Goal: Task Accomplishment & Management: Complete application form

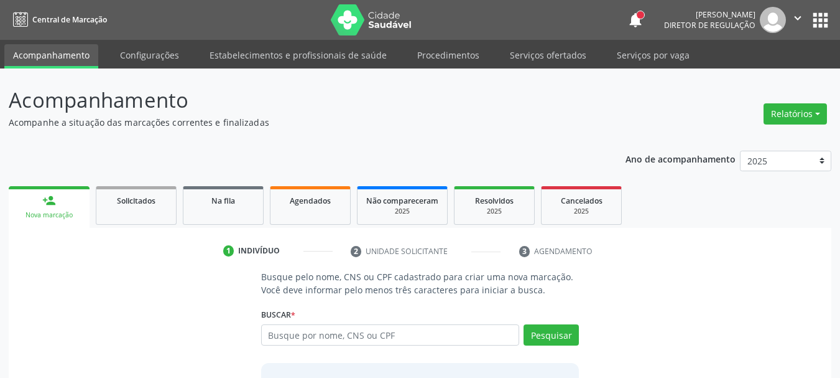
click at [318, 332] on input "text" at bounding box center [390, 334] width 259 height 21
type input "708608006688480"
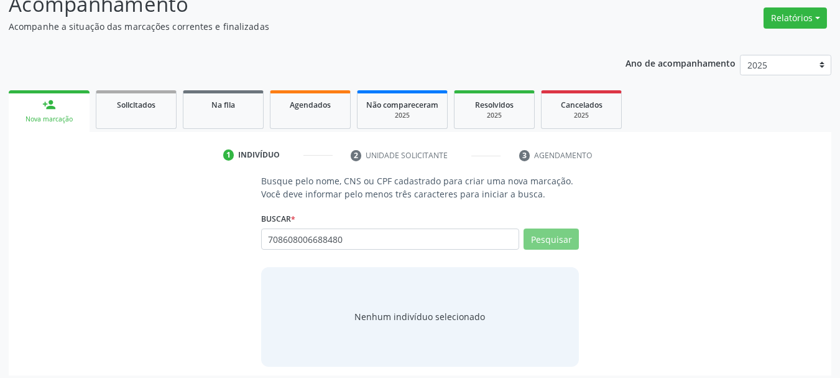
scroll to position [102, 0]
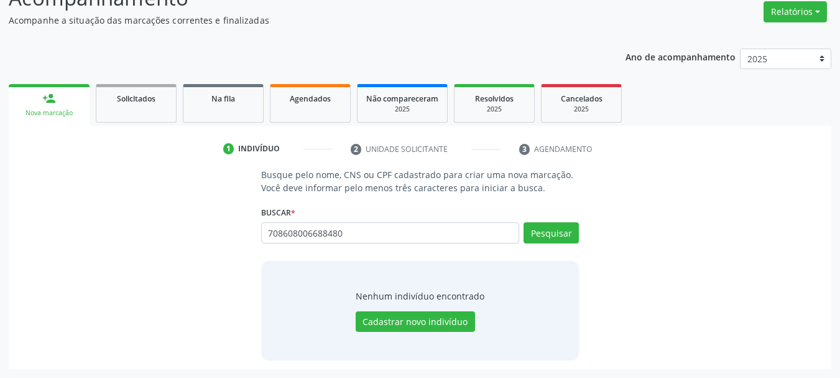
click at [568, 236] on div "708608006688480 Busque por nome, CNS ou CPF Nenhum resultado encontrado para: "…" at bounding box center [420, 237] width 318 height 30
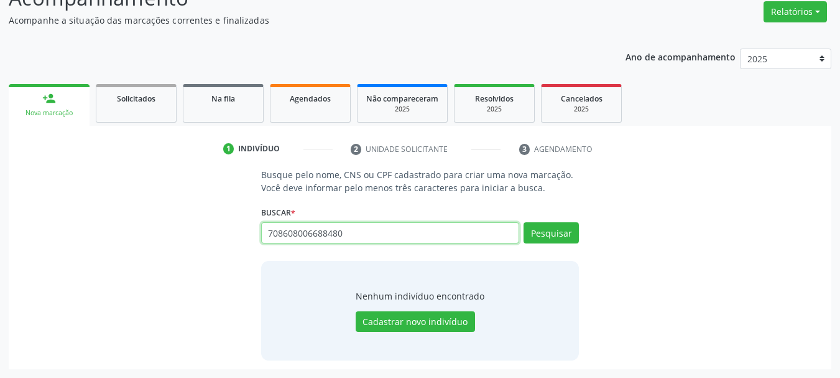
click at [360, 235] on input "708608006688480" at bounding box center [390, 232] width 259 height 21
type input "[PERSON_NAME]"
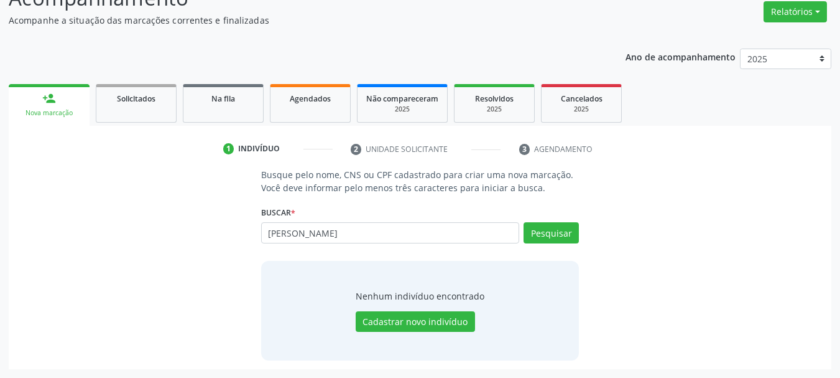
click at [192, 203] on div "Busque pelo nome, CNS ou CPF cadastrado para criar uma nova marcação. Você deve…" at bounding box center [420, 264] width 806 height 192
click at [373, 244] on div "[PERSON_NAME] por nome, CNS ou CPF [PERSON_NAME] CPF: 093.406.274-90 CNS: 200 4…" at bounding box center [420, 237] width 318 height 30
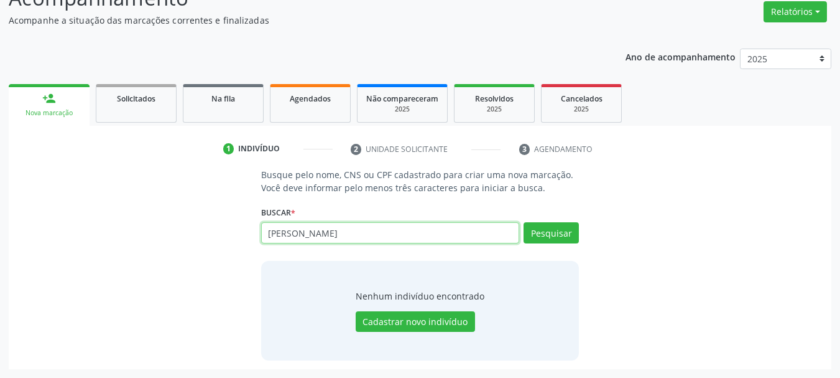
click at [359, 236] on input "[PERSON_NAME]" at bounding box center [390, 232] width 259 height 21
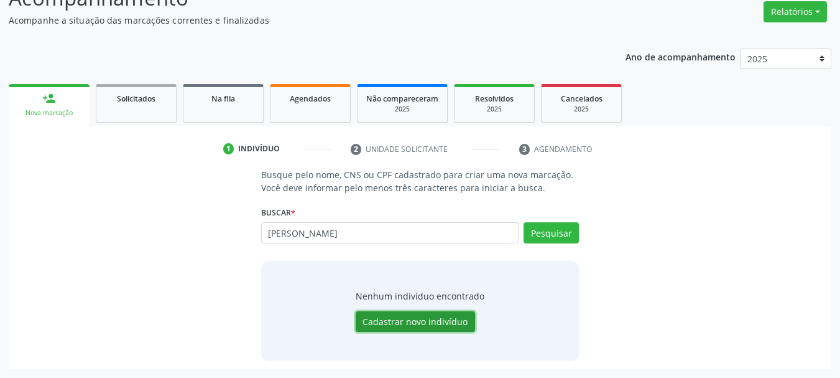
click at [417, 319] on button "Cadastrar novo indivíduo" at bounding box center [415, 321] width 119 height 21
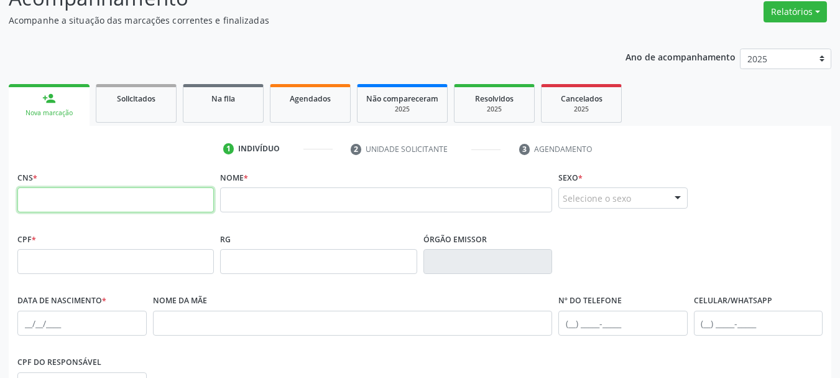
click at [83, 199] on input "text" at bounding box center [115, 199] width 197 height 25
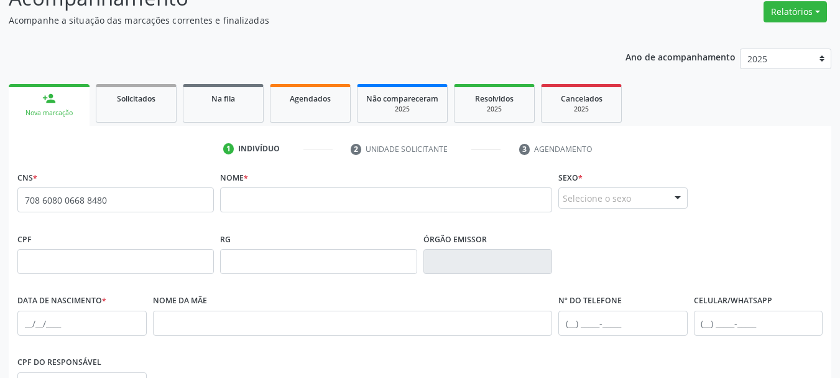
type input "708 6080 0668 8480"
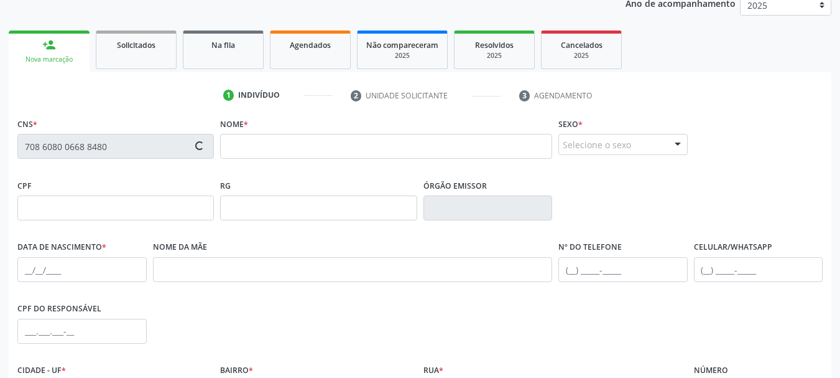
scroll to position [226, 0]
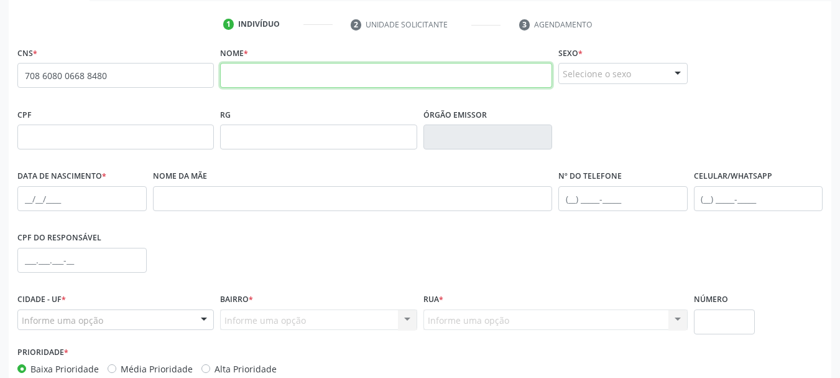
click at [266, 70] on input "text" at bounding box center [386, 75] width 332 height 25
type input "[PERSON_NAME]"
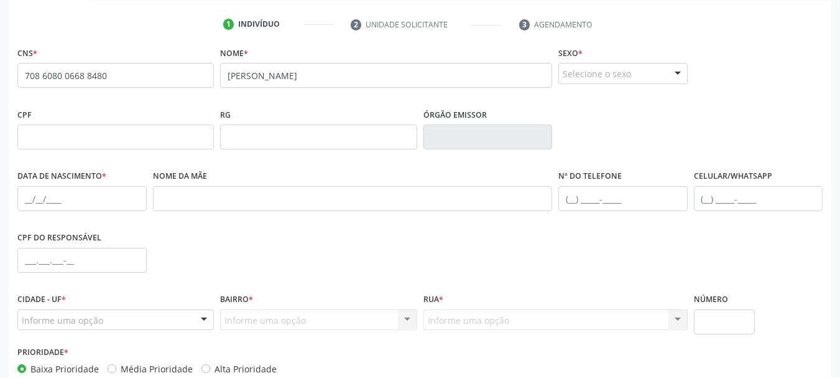
click at [626, 69] on div "Selecione o sexo" at bounding box center [623, 73] width 129 height 21
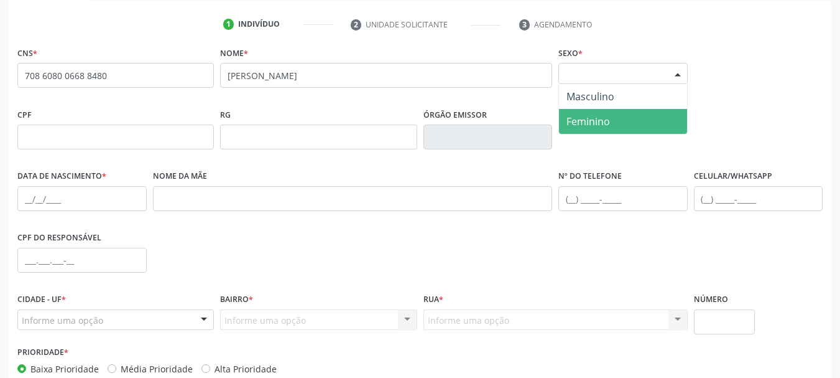
click at [600, 124] on span "Feminino" at bounding box center [589, 121] width 44 height 14
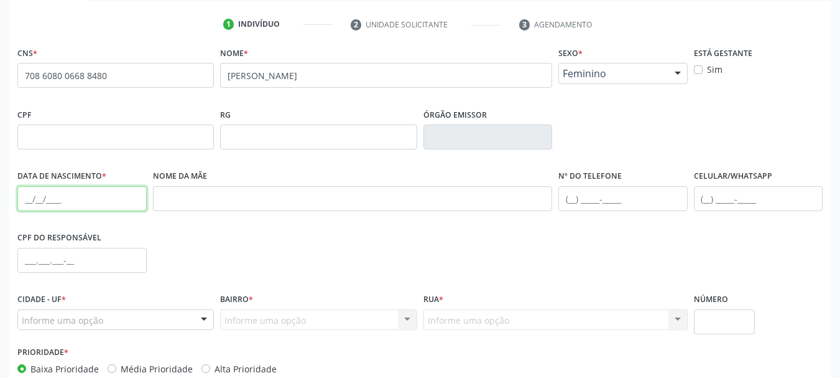
click at [25, 194] on input "text" at bounding box center [81, 198] width 129 height 25
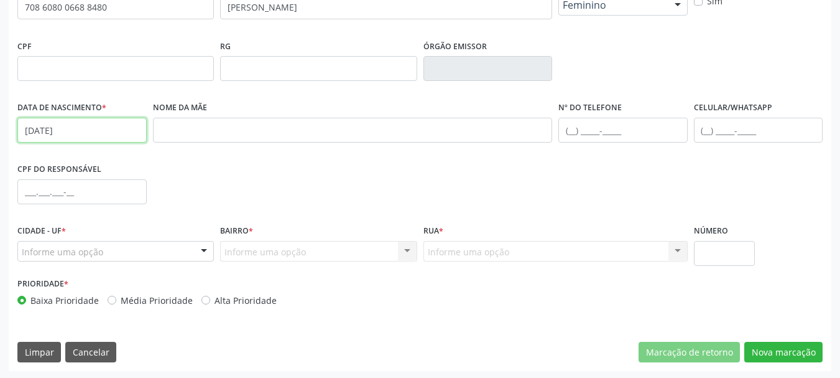
scroll to position [297, 0]
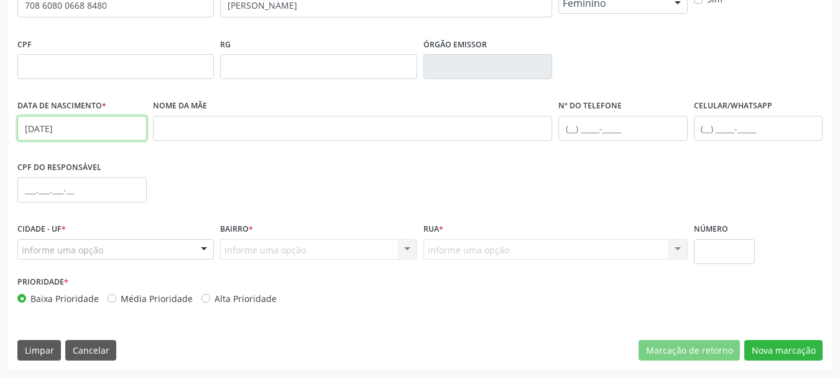
type input "[DATE]"
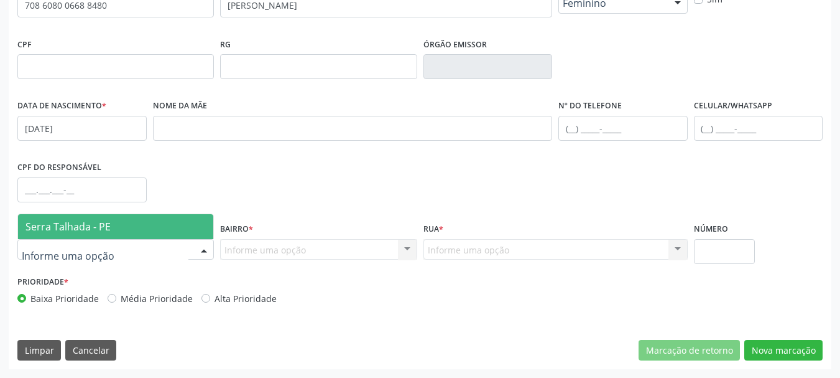
click at [142, 221] on span "Serra Talhada - PE" at bounding box center [115, 226] width 195 height 25
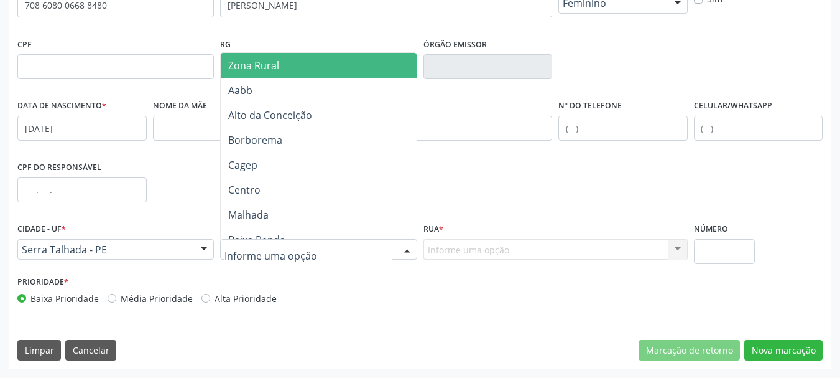
click at [253, 61] on span "Zona Rural" at bounding box center [253, 65] width 51 height 14
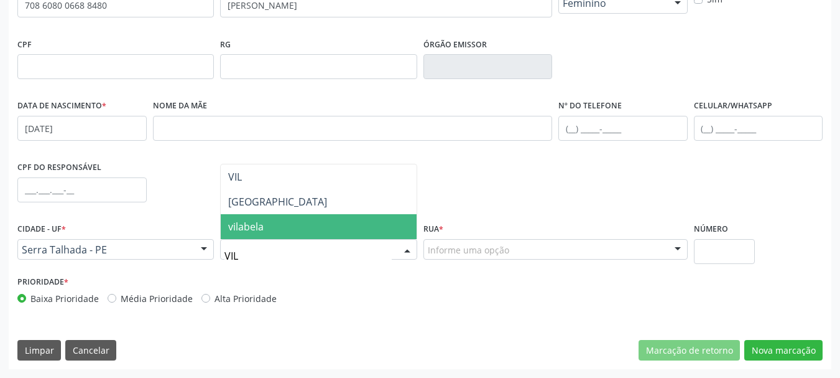
type input "VILA"
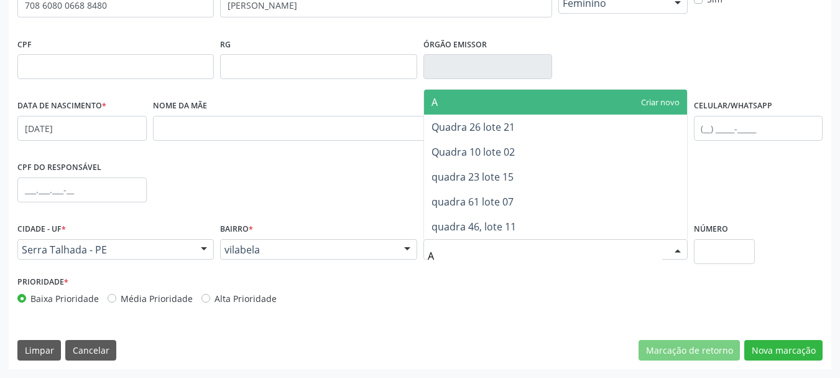
type input "AR"
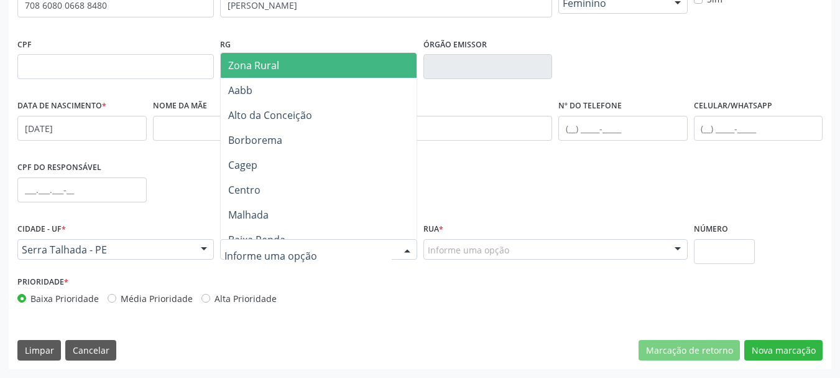
click at [327, 259] on div at bounding box center [318, 249] width 197 height 21
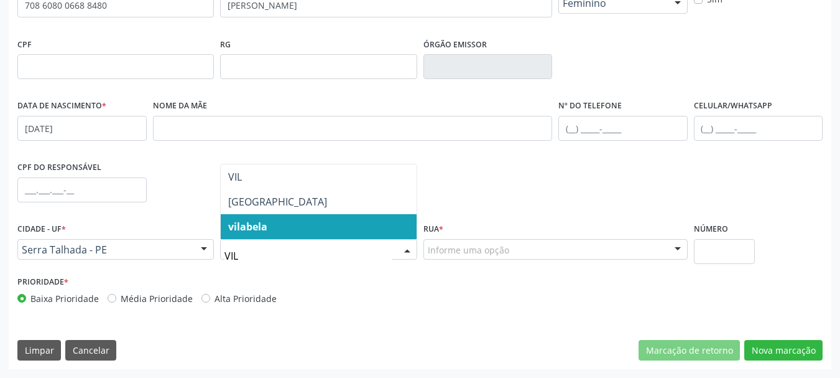
type input "VILA"
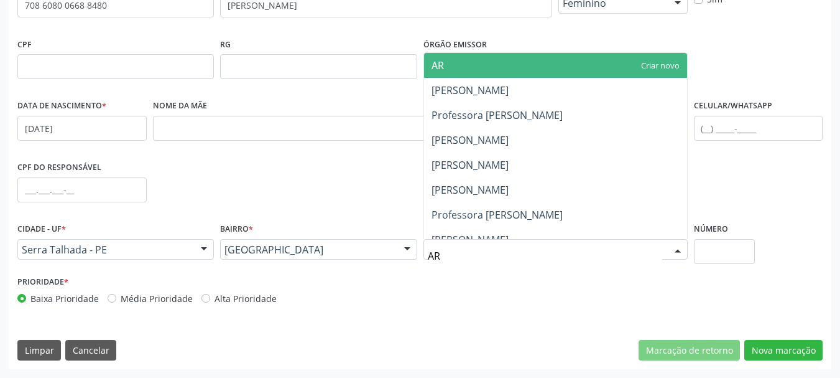
type input "ARE"
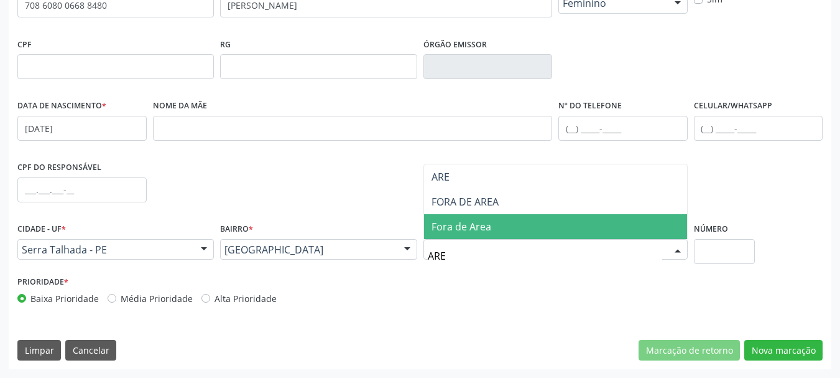
click at [478, 233] on span "Fora de Area" at bounding box center [555, 226] width 263 height 25
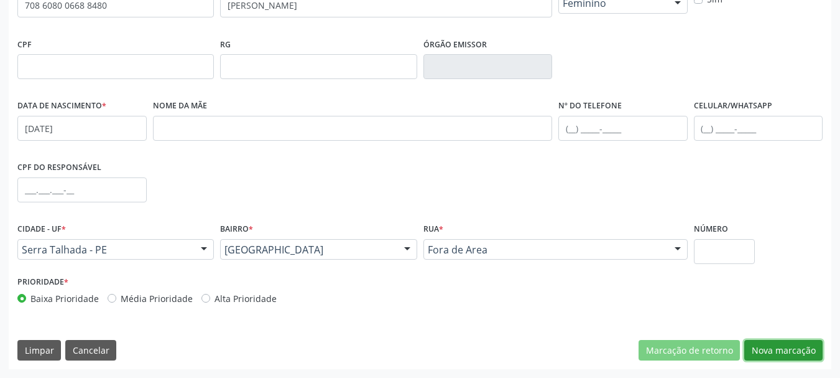
click at [783, 343] on button "Nova marcação" at bounding box center [784, 350] width 78 height 21
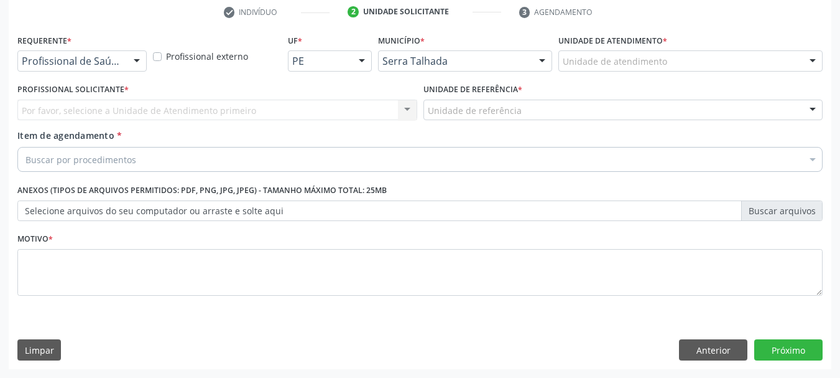
scroll to position [239, 0]
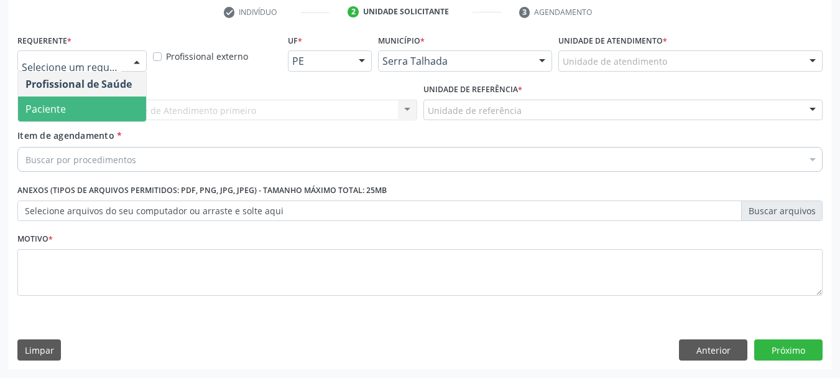
click at [47, 101] on span "Paciente" at bounding box center [82, 108] width 128 height 25
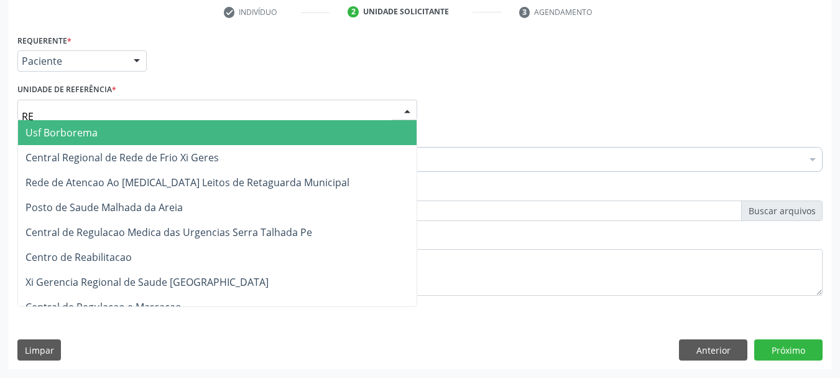
type input "REA"
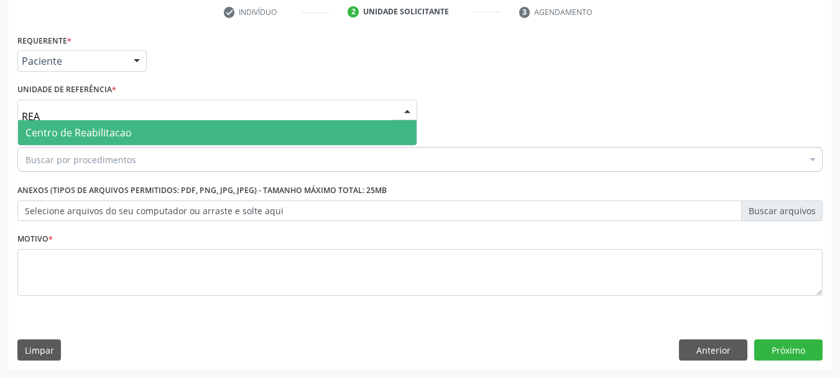
click at [56, 128] on span "Centro de Reabilitacao" at bounding box center [79, 133] width 106 height 14
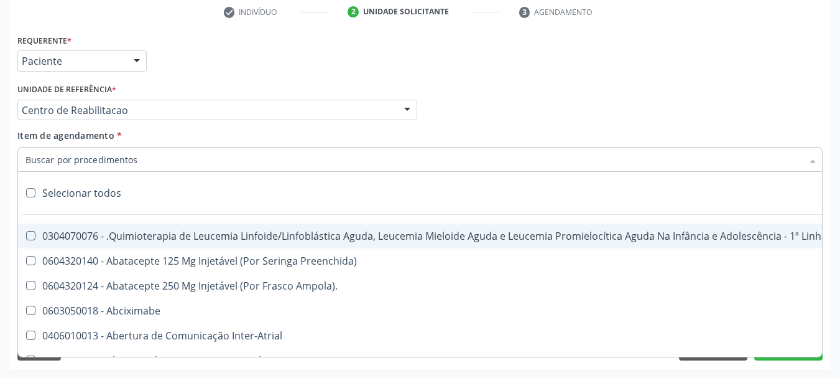
click at [67, 157] on input "Item de agendamento *" at bounding box center [414, 159] width 777 height 25
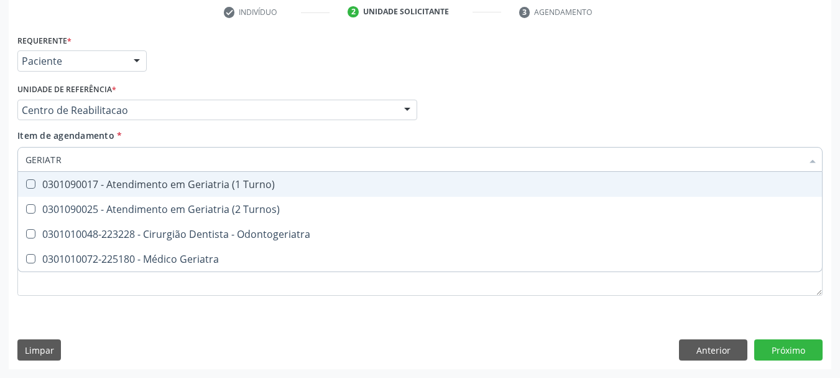
type input "GERIATRA"
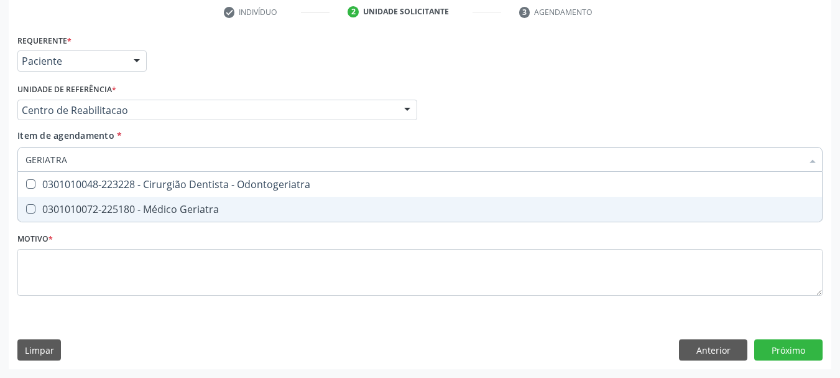
click at [65, 210] on div "0301010072-225180 - Médico Geriatra" at bounding box center [420, 209] width 789 height 10
checkbox Geriatra "true"
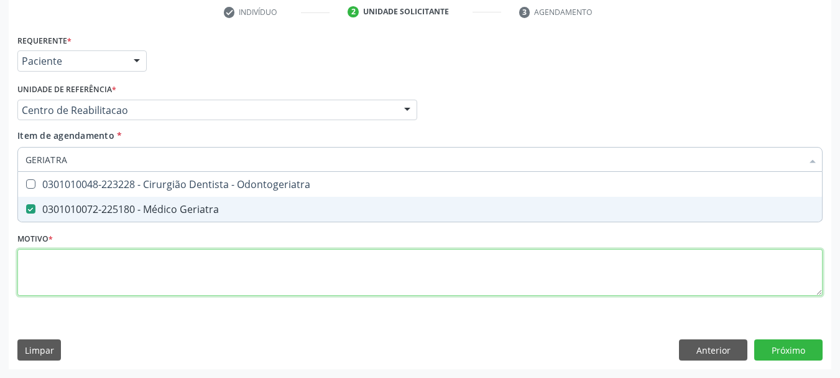
click at [73, 271] on div "Requerente * Paciente Profissional de Saúde Paciente Nenhum resultado encontrad…" at bounding box center [420, 172] width 806 height 282
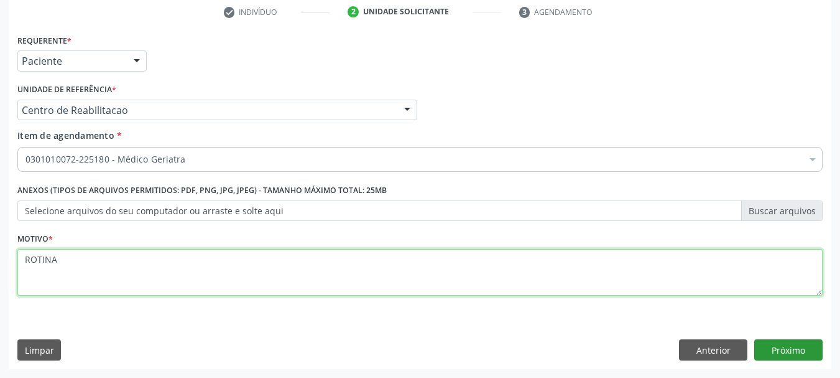
type textarea "ROTINA"
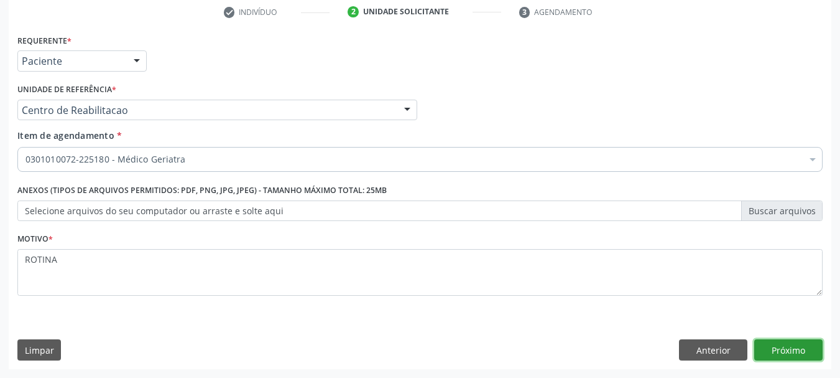
click at [794, 353] on button "Próximo" at bounding box center [789, 349] width 68 height 21
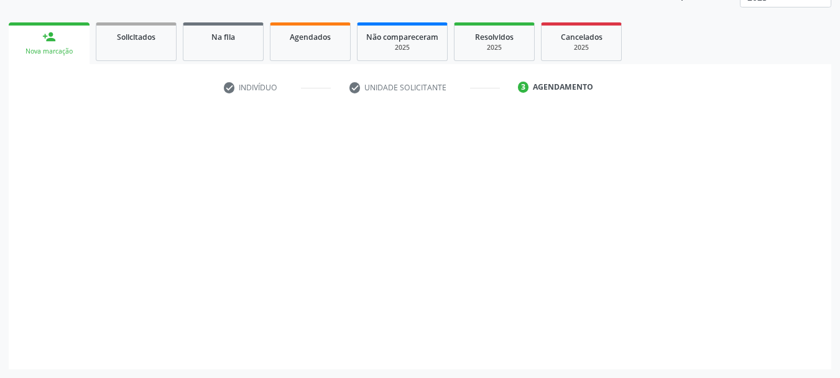
scroll to position [164, 0]
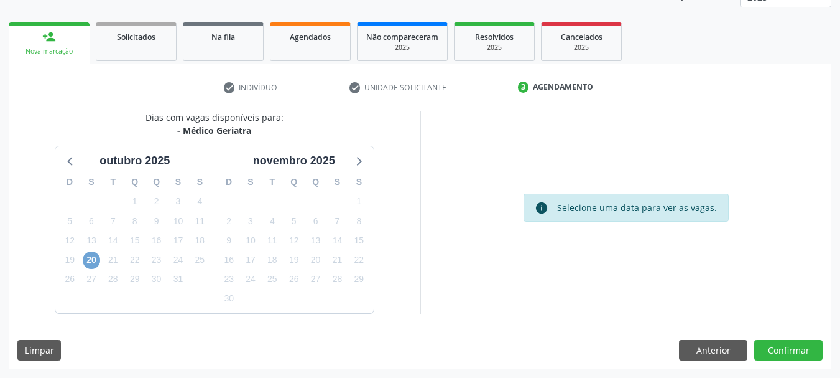
click at [89, 264] on span "20" at bounding box center [91, 259] width 17 height 17
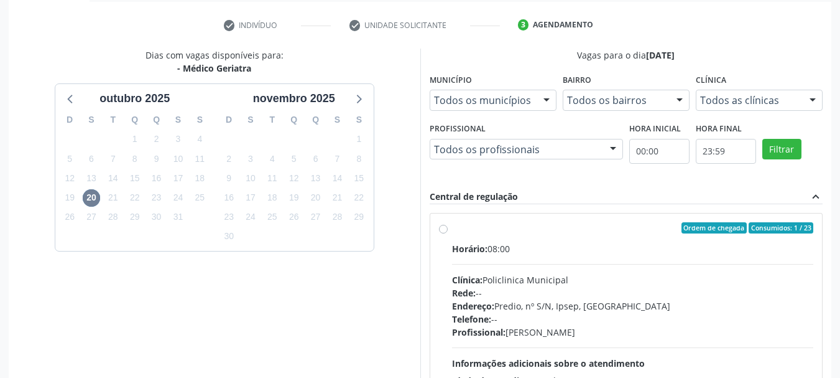
click at [487, 264] on hr at bounding box center [633, 264] width 362 height 1
click at [448, 233] on input "Ordem de chegada Consumidos: 1 / 23 Horário: 08:00 Clínica: Policlinica Municip…" at bounding box center [443, 227] width 9 height 11
radio input "true"
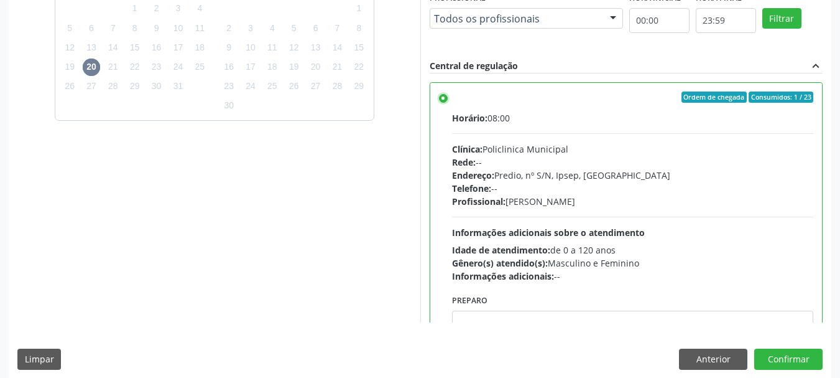
scroll to position [366, 0]
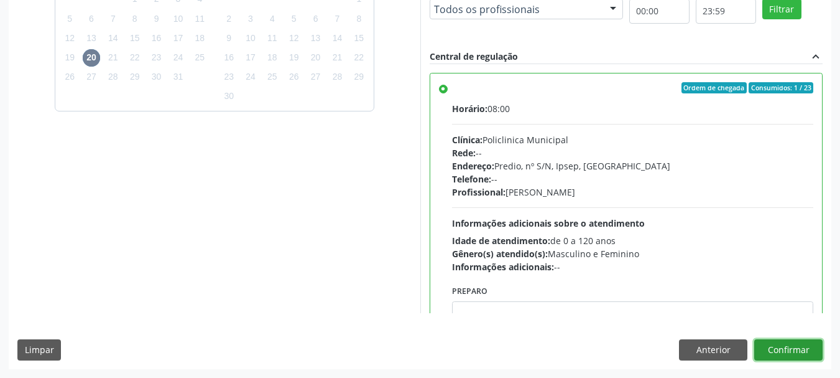
click at [806, 356] on button "Confirmar" at bounding box center [789, 349] width 68 height 21
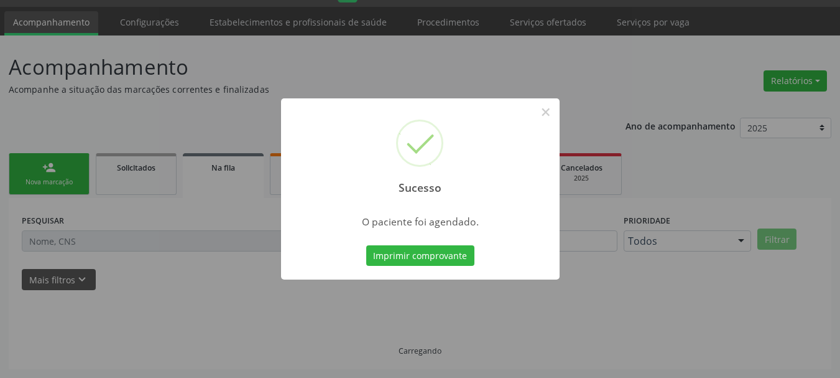
scroll to position [33, 0]
click at [404, 257] on button "Imprimir comprovante" at bounding box center [420, 255] width 108 height 21
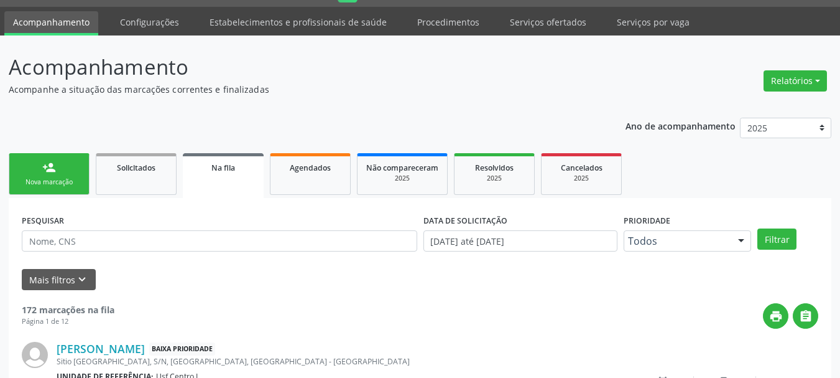
click at [49, 174] on link "person_add Nova marcação" at bounding box center [49, 174] width 81 height 42
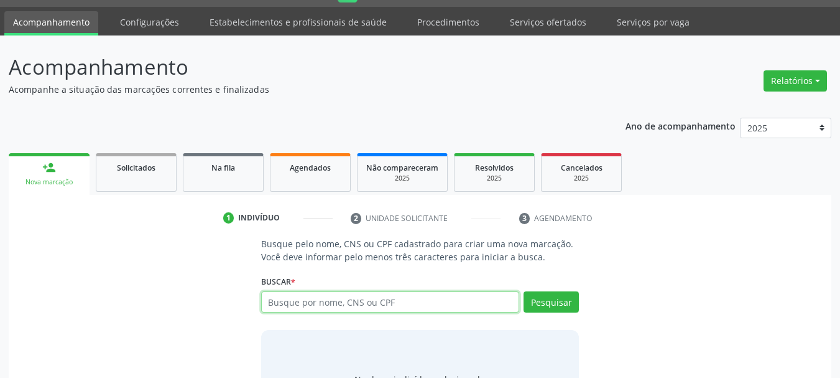
click at [320, 302] on input "text" at bounding box center [390, 301] width 259 height 21
type input "[PERSON_NAME]"
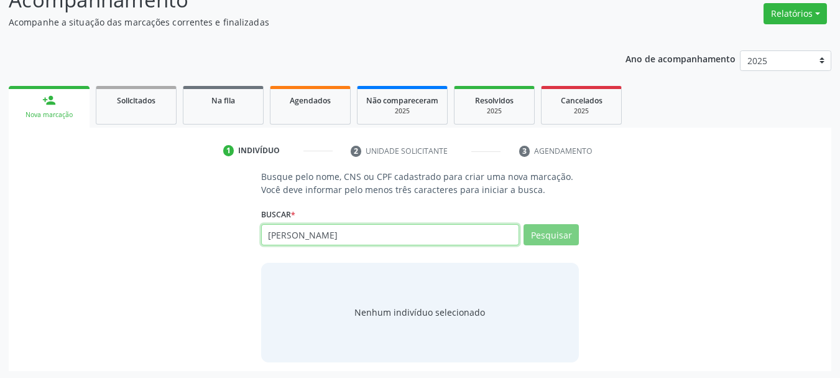
scroll to position [102, 0]
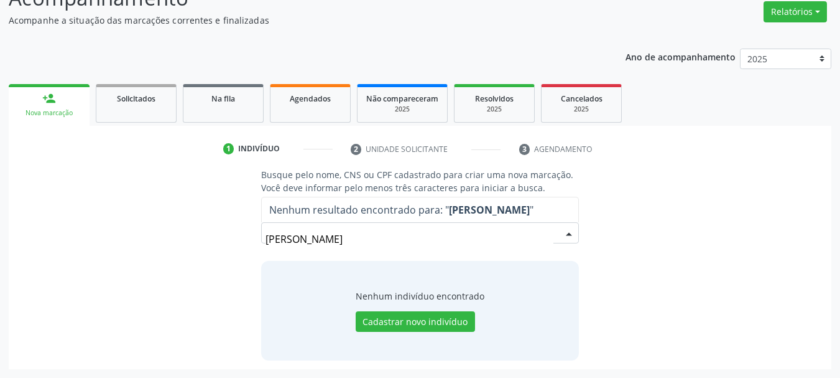
drag, startPoint x: 421, startPoint y: 234, endPoint x: 340, endPoint y: 236, distance: 80.9
click at [340, 236] on input "[PERSON_NAME]" at bounding box center [410, 238] width 289 height 25
type input "[PERSON_NAME]"
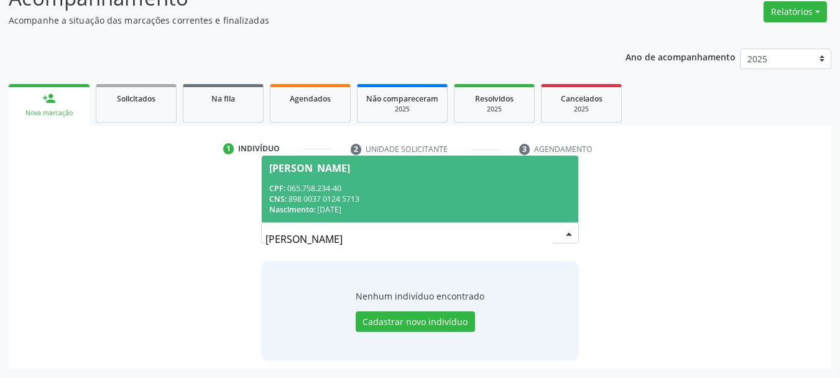
click at [427, 206] on div "Nascimento: [DATE]" at bounding box center [420, 209] width 302 height 11
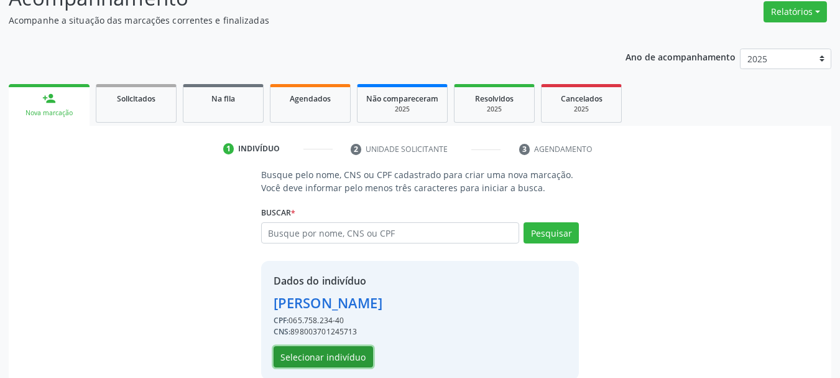
click at [347, 358] on button "Selecionar indivíduo" at bounding box center [324, 356] width 100 height 21
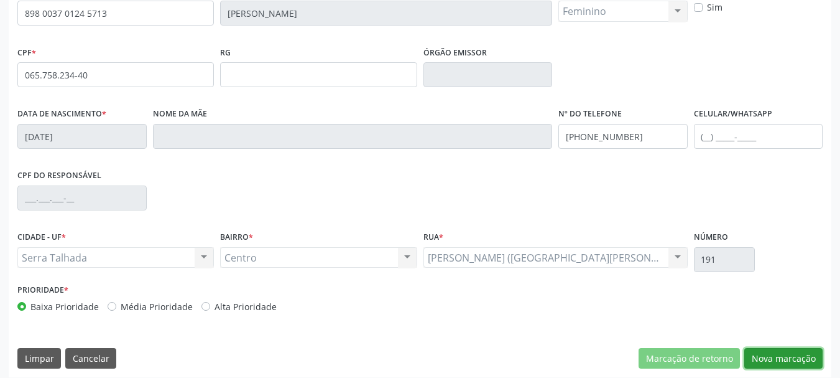
click at [794, 365] on button "Nova marcação" at bounding box center [784, 358] width 78 height 21
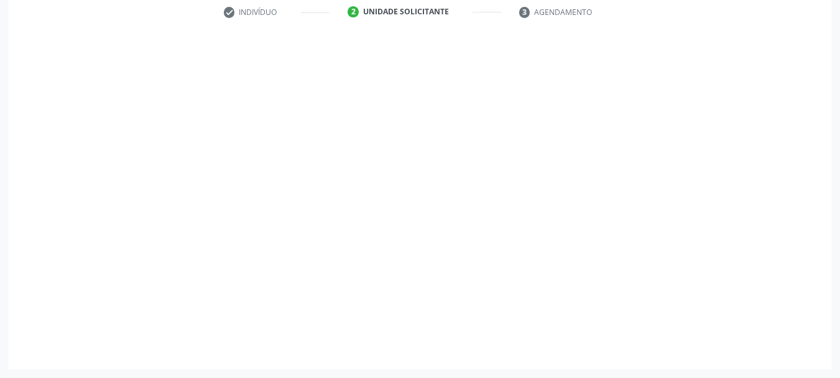
scroll to position [239, 0]
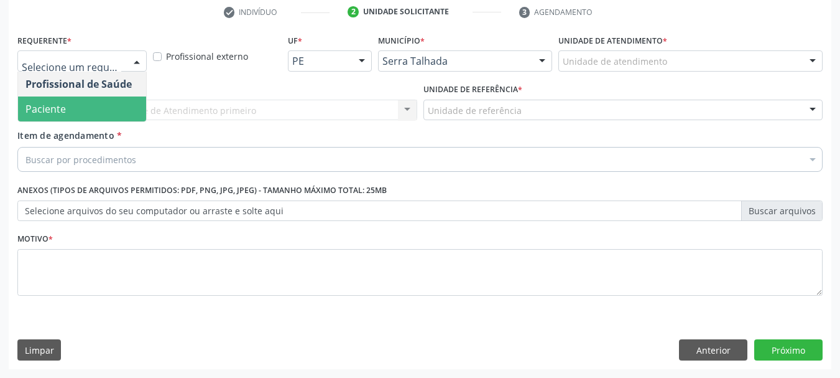
click at [81, 105] on span "Paciente" at bounding box center [82, 108] width 128 height 25
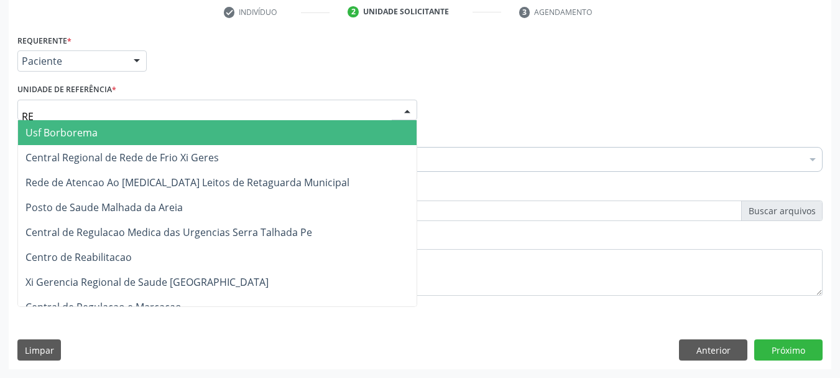
type input "REA"
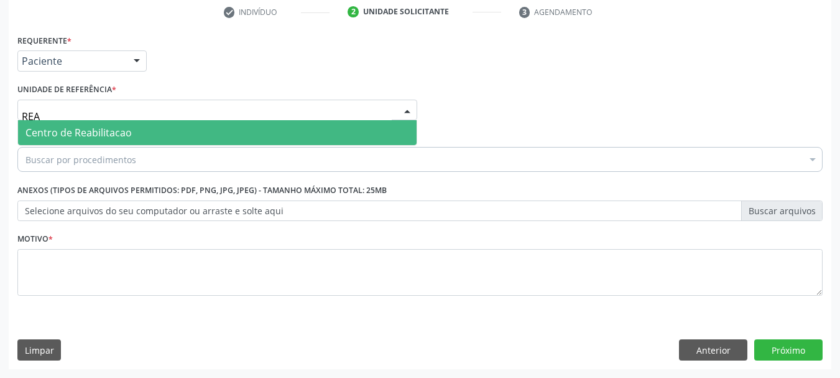
click at [93, 128] on span "Centro de Reabilitacao" at bounding box center [79, 133] width 106 height 14
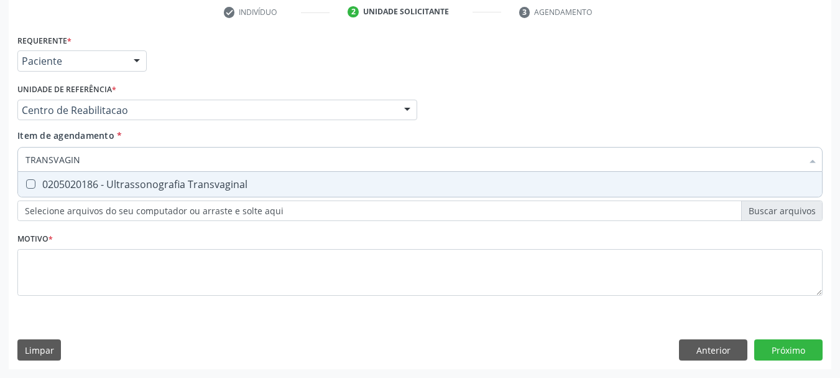
type input "TRANSVAGINA"
click at [44, 181] on div "0205020186 - Ultrassonografia Transvaginal" at bounding box center [420, 184] width 789 height 10
checkbox Transvaginal "true"
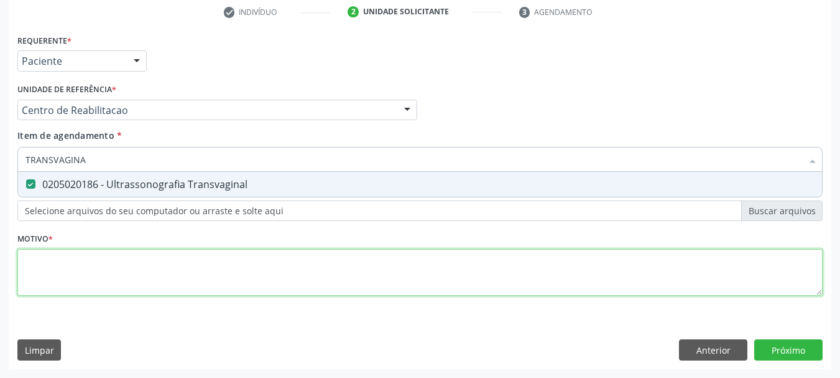
click at [62, 285] on div "Requerente * Paciente Profissional de Saúde Paciente Nenhum resultado encontrad…" at bounding box center [420, 172] width 806 height 282
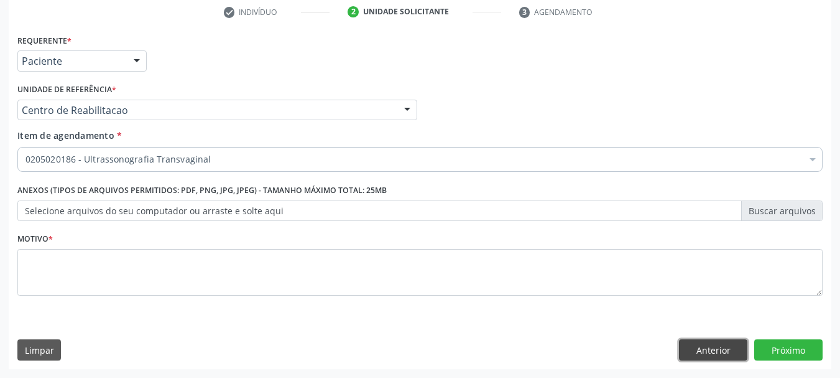
click at [716, 353] on button "Anterior" at bounding box center [713, 349] width 68 height 21
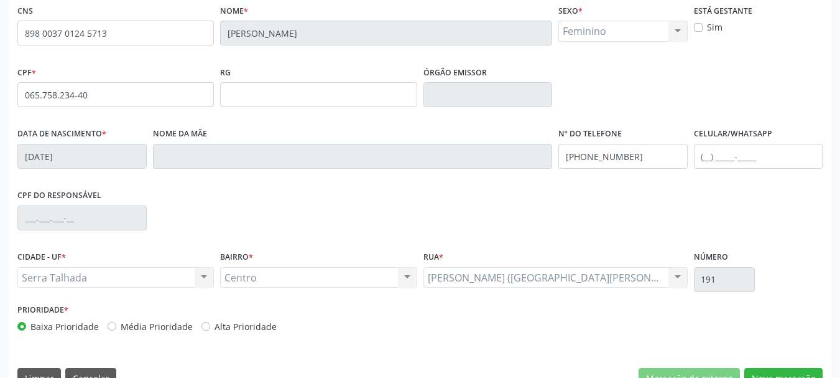
scroll to position [297, 0]
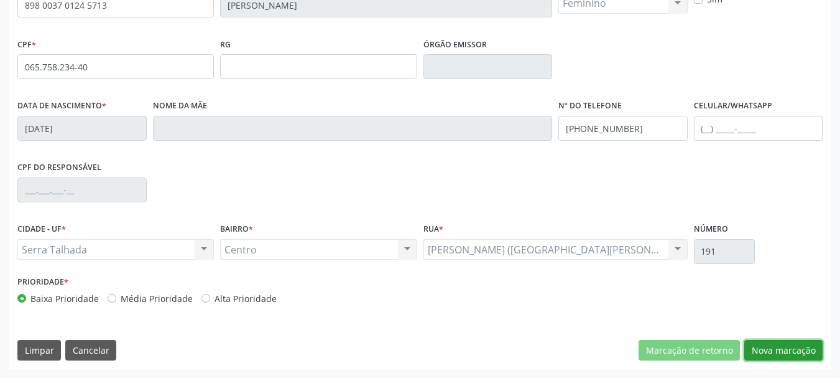
click at [792, 346] on button "Nova marcação" at bounding box center [784, 350] width 78 height 21
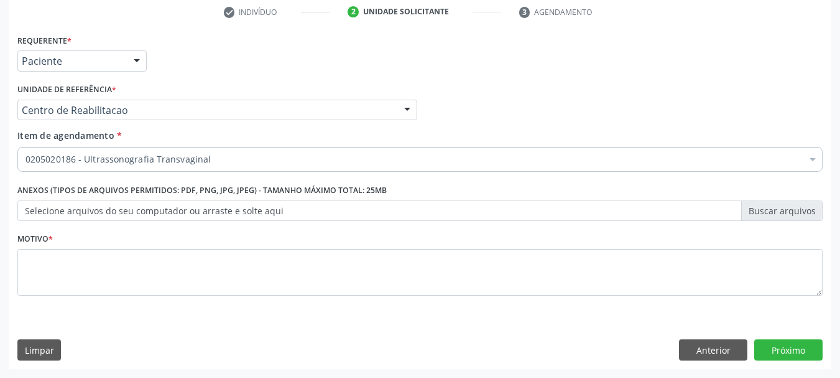
scroll to position [239, 0]
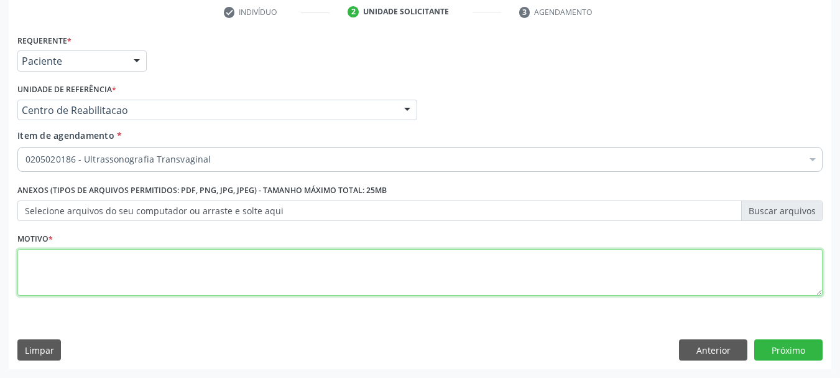
click at [142, 263] on textarea at bounding box center [420, 272] width 806 height 47
type textarea "A"
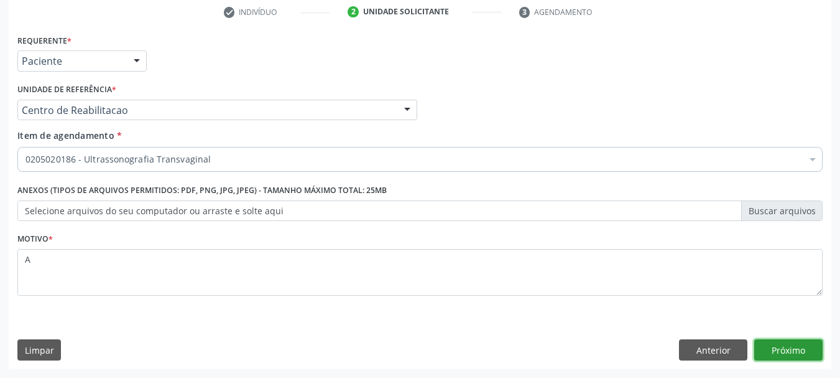
click at [768, 347] on button "Próximo" at bounding box center [789, 349] width 68 height 21
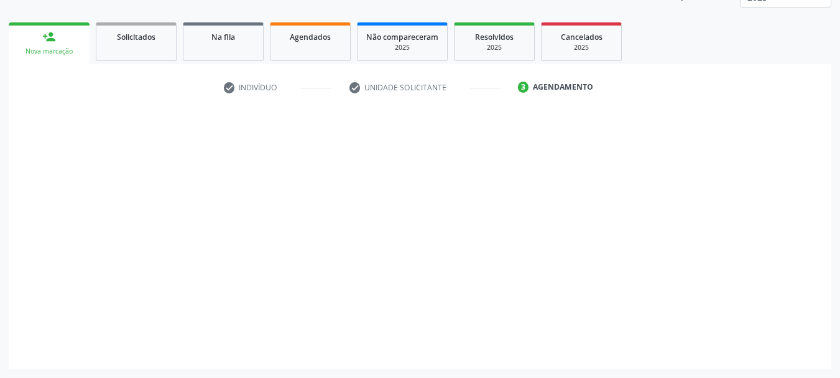
scroll to position [164, 0]
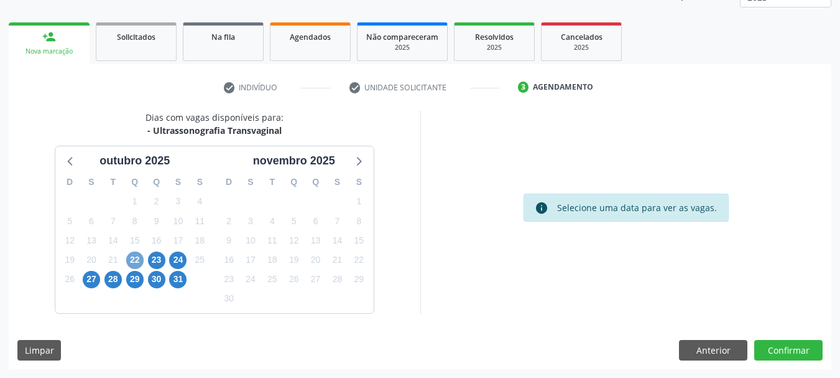
click at [141, 261] on span "22" at bounding box center [134, 259] width 17 height 17
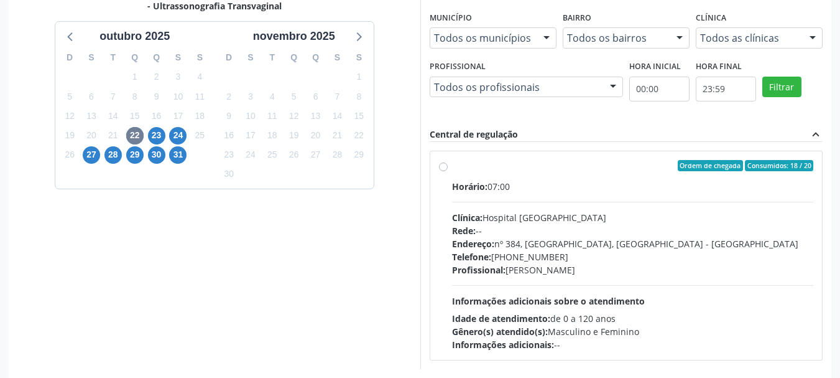
click at [523, 228] on div "Rede: --" at bounding box center [633, 230] width 362 height 13
click at [448, 171] on input "Ordem de chegada Consumidos: 18 / 20 Horário: 07:00 Clínica: Hospital [GEOGRAPH…" at bounding box center [443, 165] width 9 height 11
radio input "true"
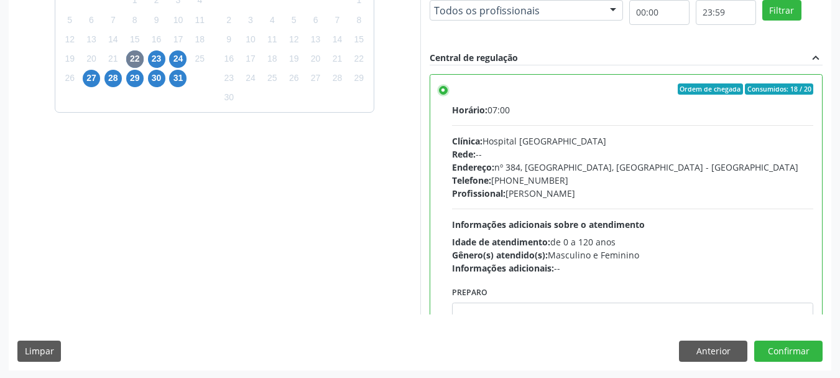
scroll to position [366, 0]
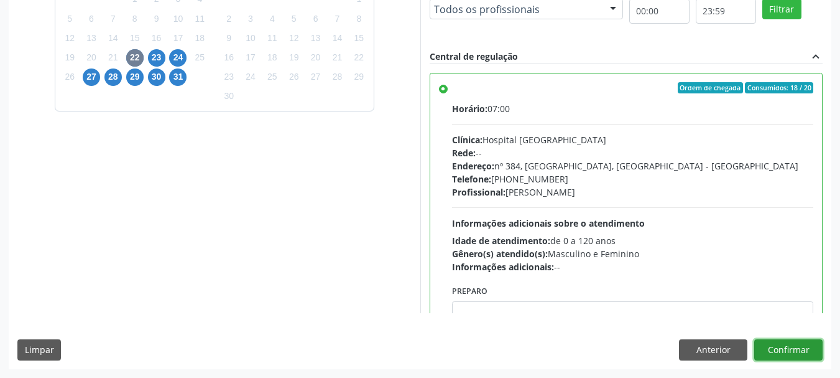
click at [784, 348] on button "Confirmar" at bounding box center [789, 349] width 68 height 21
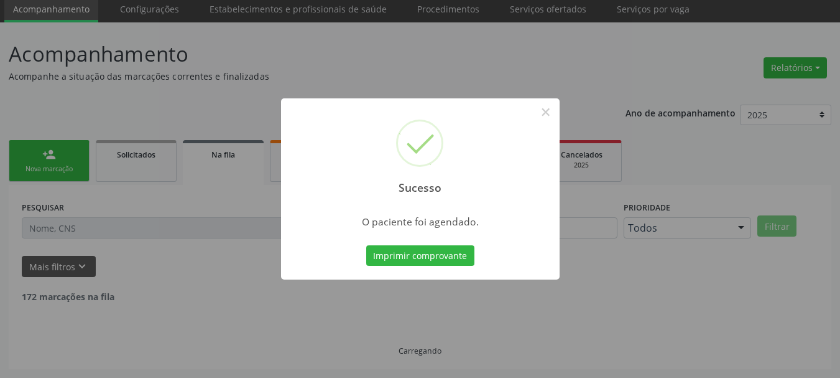
scroll to position [33, 0]
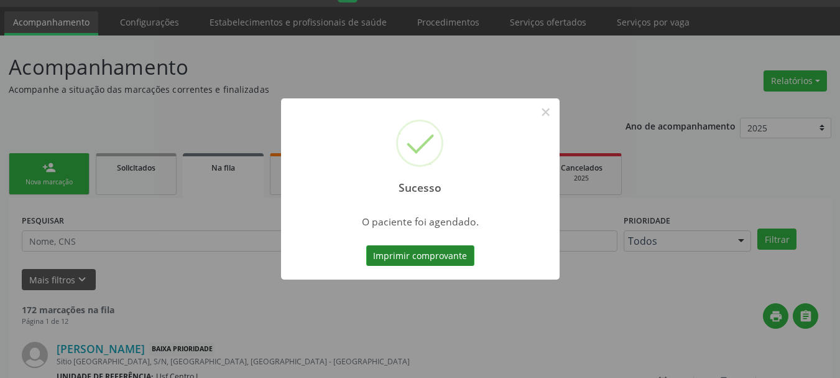
click at [457, 259] on button "Imprimir comprovante" at bounding box center [420, 255] width 108 height 21
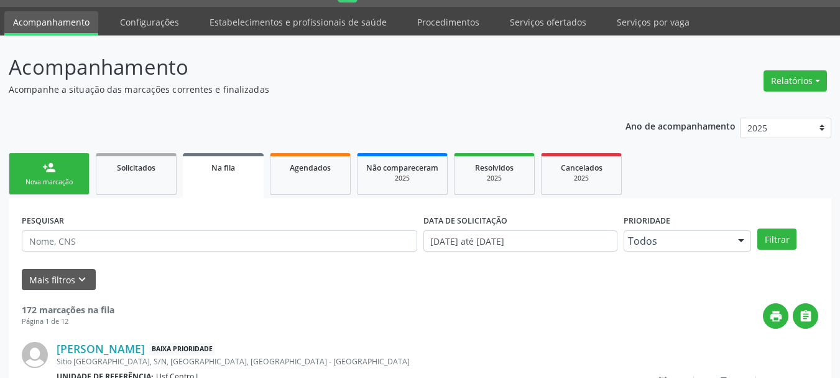
click at [44, 178] on div "Nova marcação" at bounding box center [49, 181] width 62 height 9
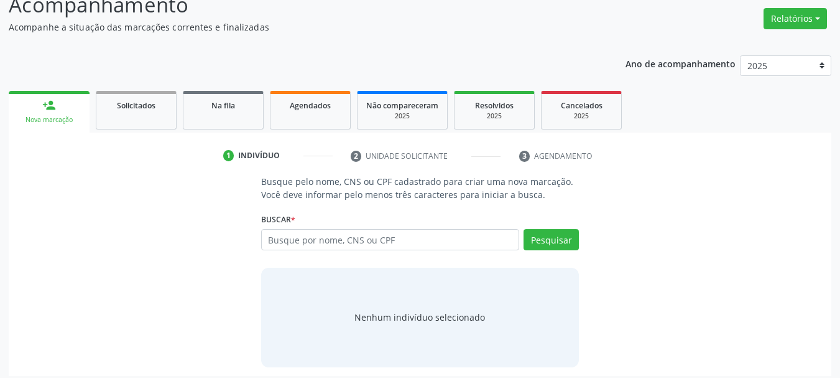
scroll to position [102, 0]
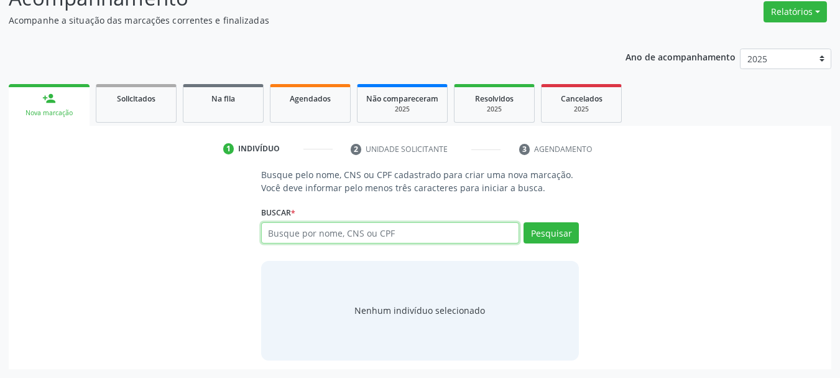
click at [327, 235] on input "text" at bounding box center [390, 232] width 259 height 21
